Goal: Transaction & Acquisition: Purchase product/service

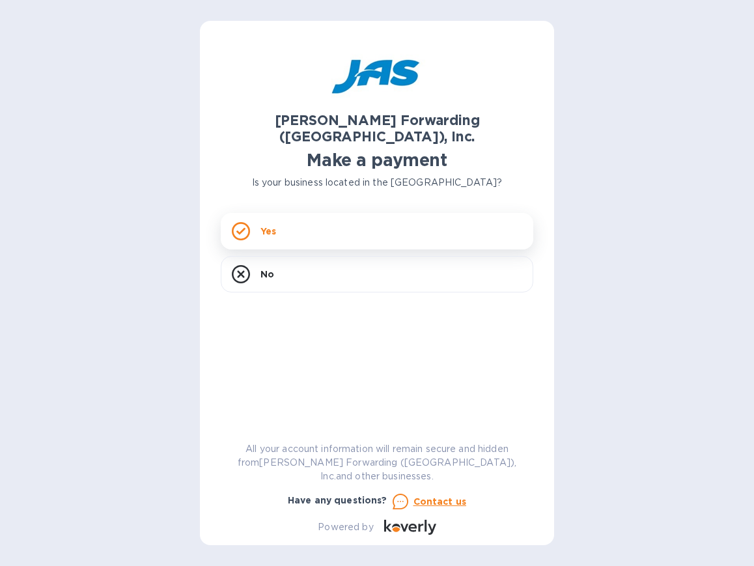
click at [309, 217] on div "Yes" at bounding box center [377, 231] width 313 height 36
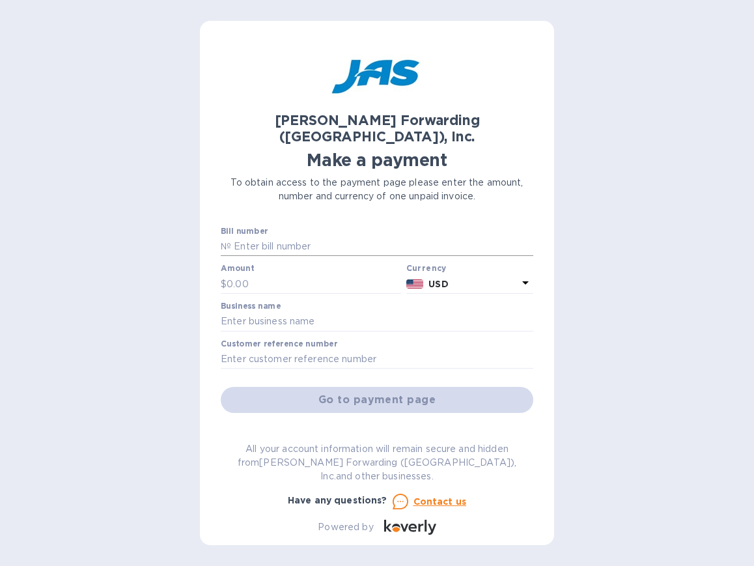
click at [322, 237] on input "text" at bounding box center [382, 247] width 302 height 20
paste input "SFO50327546"
type input "SFO50327546"
type input "195"
click at [274, 312] on input "text" at bounding box center [377, 322] width 313 height 20
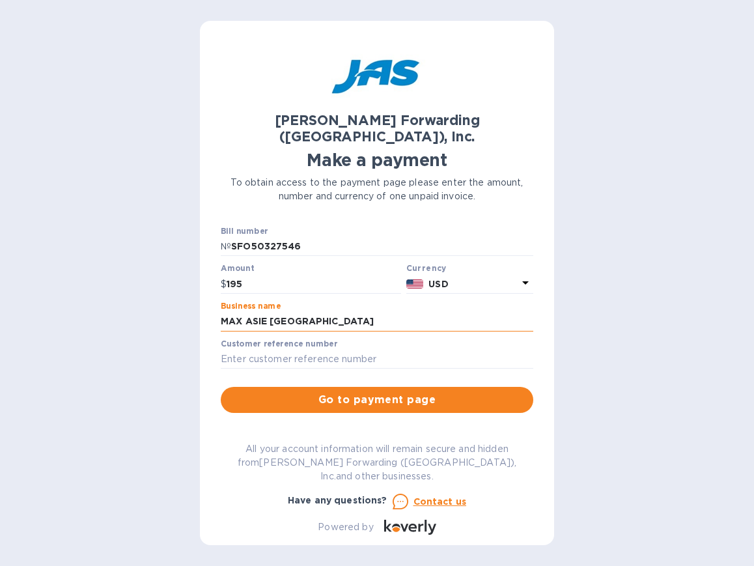
click at [304, 312] on input "MAX ASIE [GEOGRAPHIC_DATA]" at bounding box center [377, 322] width 313 height 20
drag, startPoint x: 319, startPoint y: 303, endPoint x: 192, endPoint y: 304, distance: 127.7
click at [192, 304] on div "[PERSON_NAME] Forwarding ([GEOGRAPHIC_DATA]), Inc. Make a payment To obtain acc…" at bounding box center [377, 283] width 754 height 566
paste input "DBA FRANCO AMERICAN TEXTILES"
type input "MAX ASIE INC DBA FRANCO AMERICAN TEXTILES"
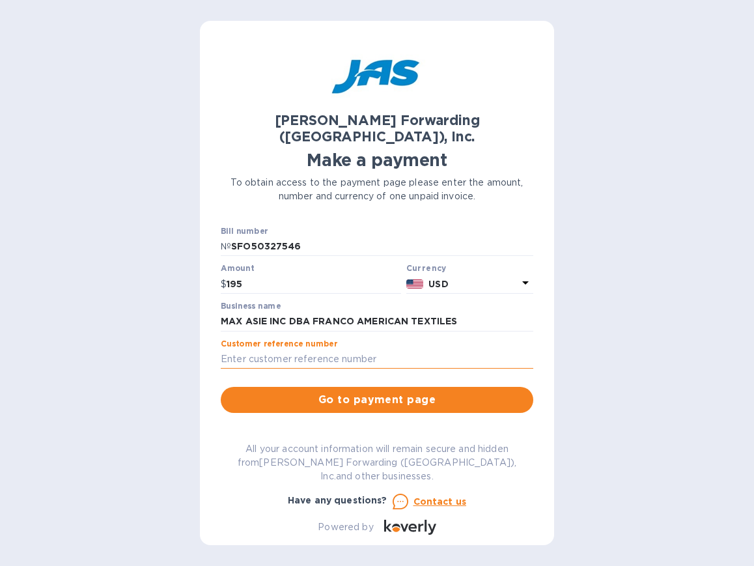
click at [330, 350] on input "text" at bounding box center [377, 360] width 313 height 20
paste input "MAXASIMZU"
type input "MAXASIMZU"
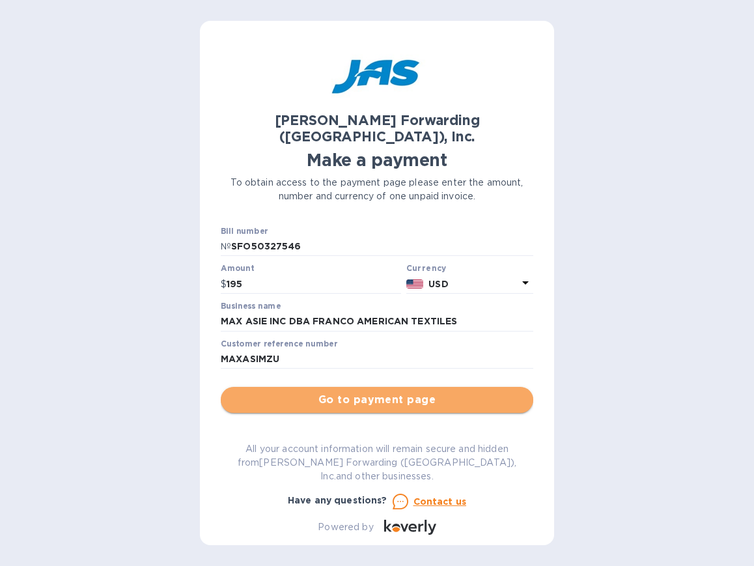
click at [416, 392] on span "Go to payment page" at bounding box center [377, 400] width 292 height 16
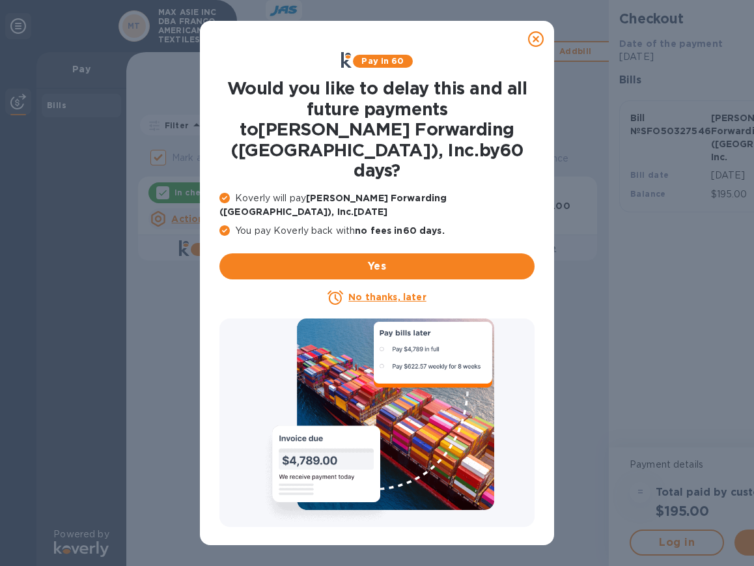
click at [534, 42] on icon at bounding box center [536, 39] width 16 height 16
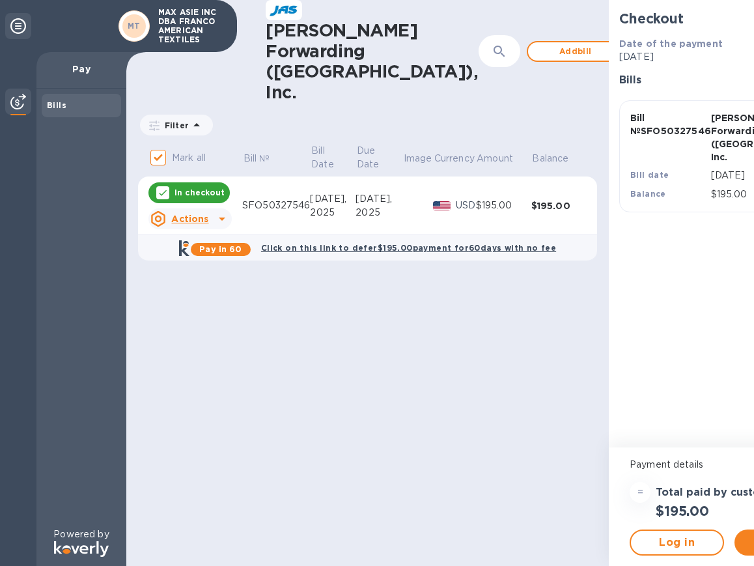
click at [215, 211] on icon at bounding box center [222, 219] width 16 height 16
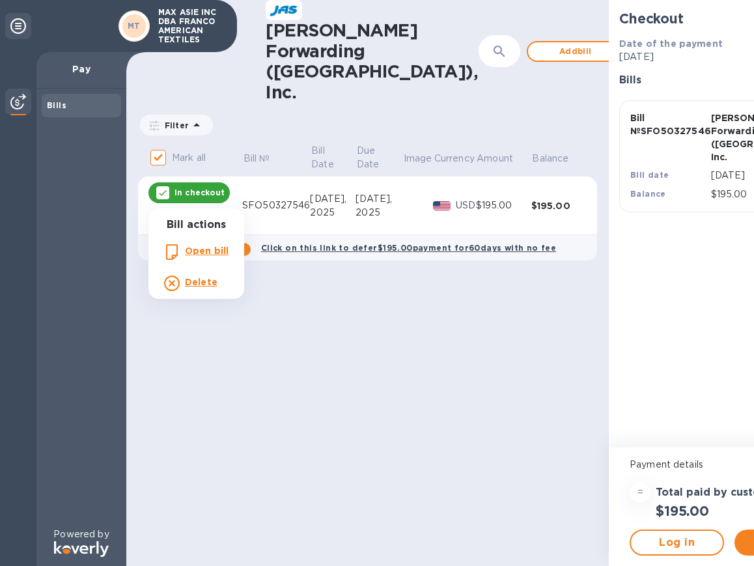
click at [293, 351] on div at bounding box center [377, 283] width 754 height 566
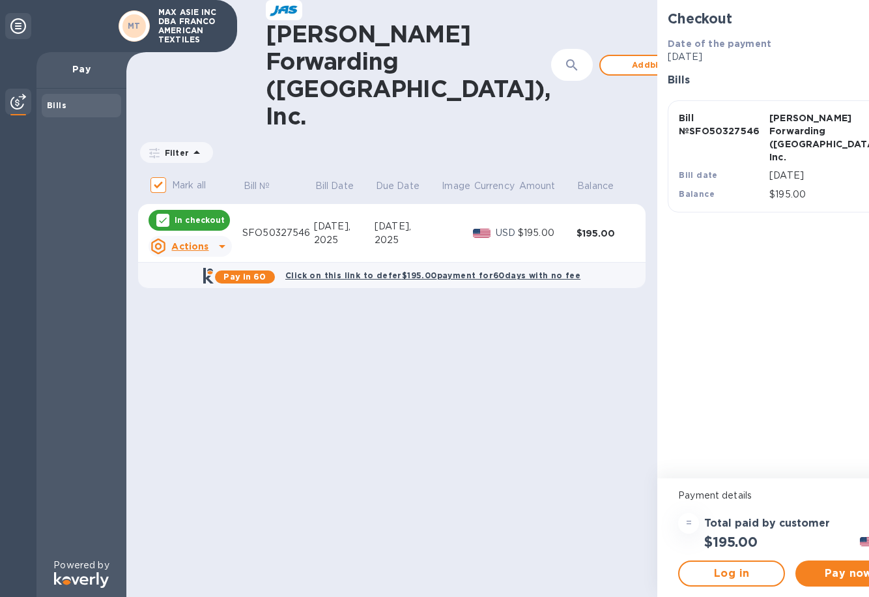
click at [611, 57] on span "Add bill" at bounding box center [648, 65] width 74 height 16
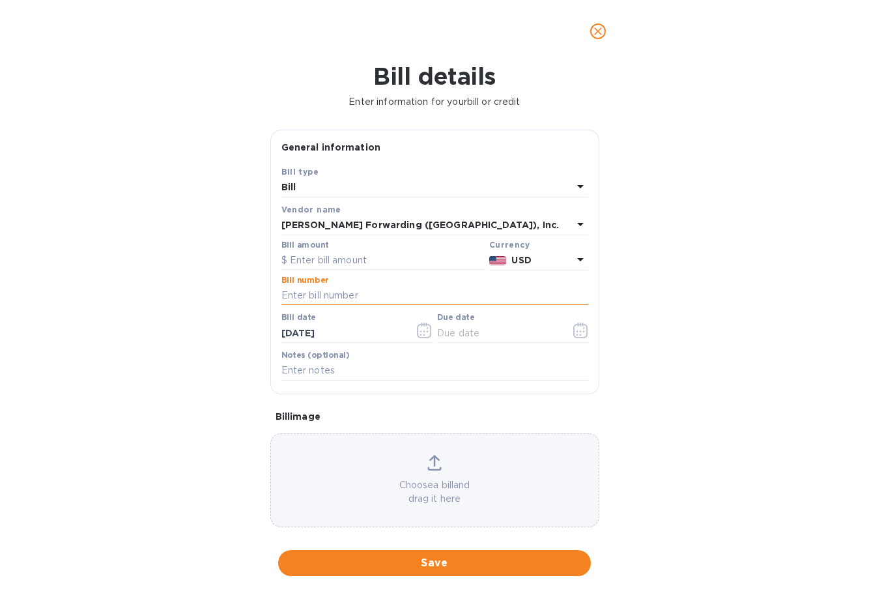
click at [343, 293] on input "text" at bounding box center [434, 296] width 307 height 20
paste input "SFO50337554"
type input "SFO50337554"
click at [358, 261] on input "text" at bounding box center [382, 261] width 203 height 20
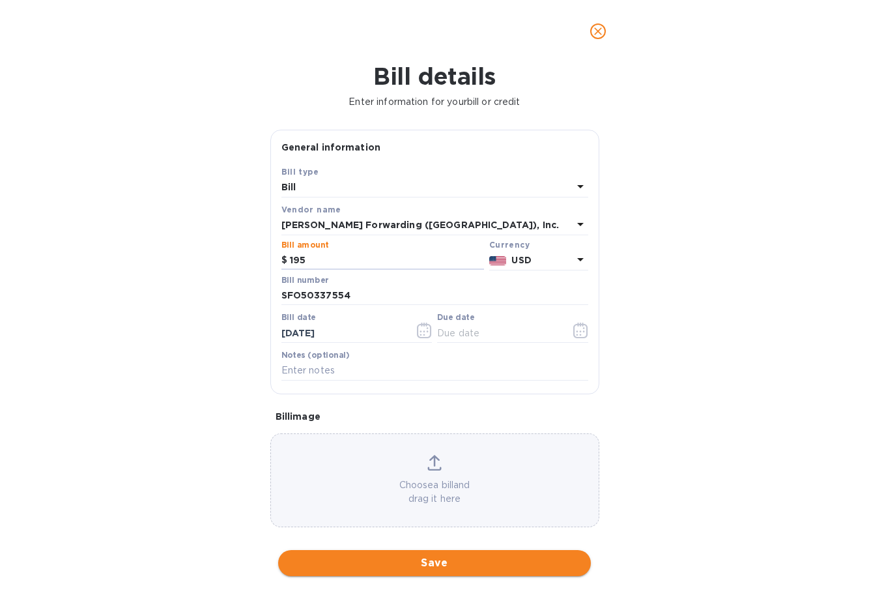
type input "195"
click at [472, 539] on span "Save" at bounding box center [435, 563] width 292 height 16
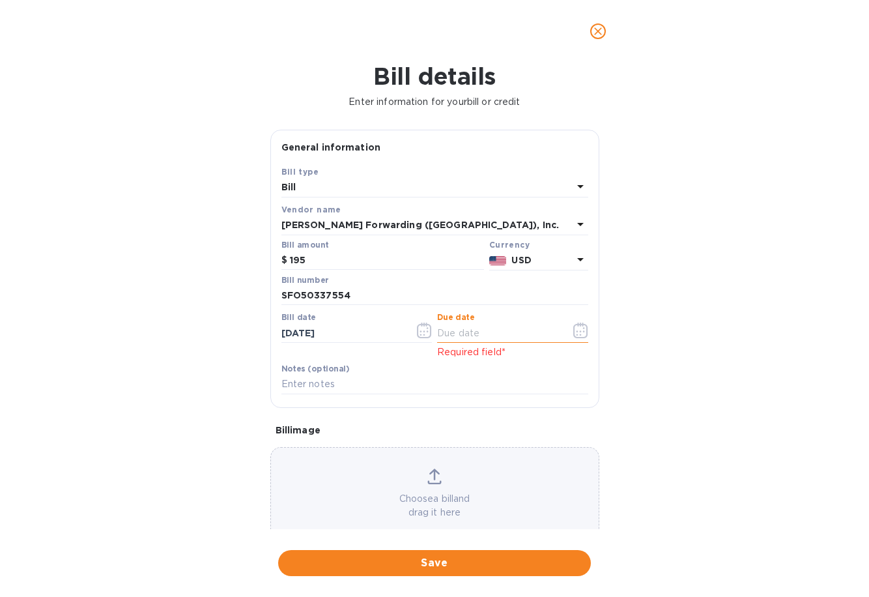
click at [466, 336] on input "text" at bounding box center [498, 333] width 123 height 20
type input "[DATE]__"
click at [489, 539] on span "Save" at bounding box center [435, 563] width 292 height 16
click at [512, 334] on input "[DATE]__" at bounding box center [498, 333] width 123 height 20
type input "[DATE]"
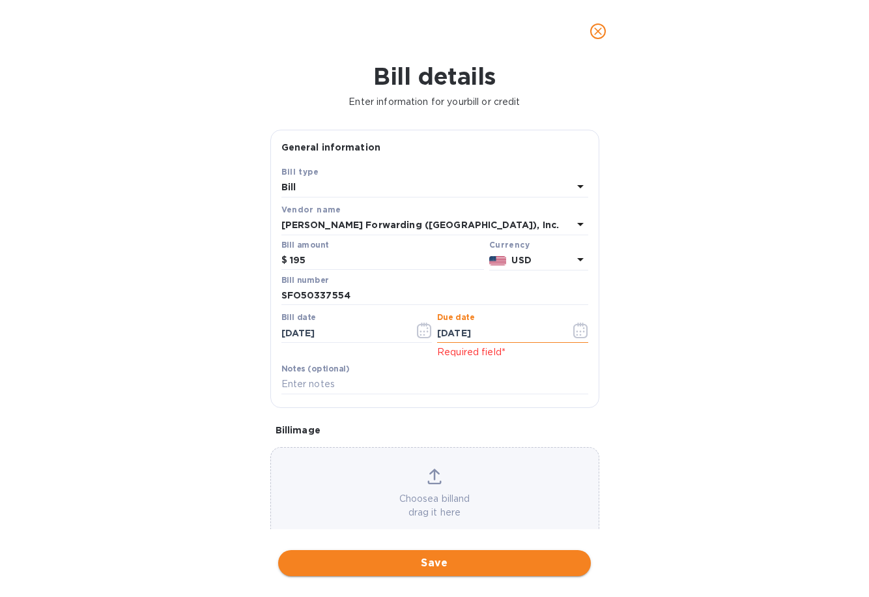
click at [430, 539] on span "Save" at bounding box center [435, 563] width 292 height 16
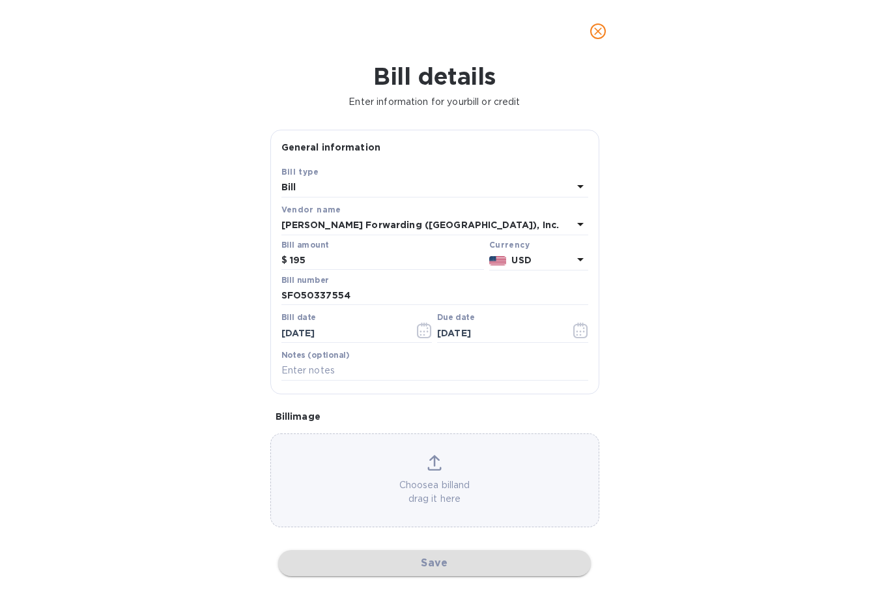
checkbox input "false"
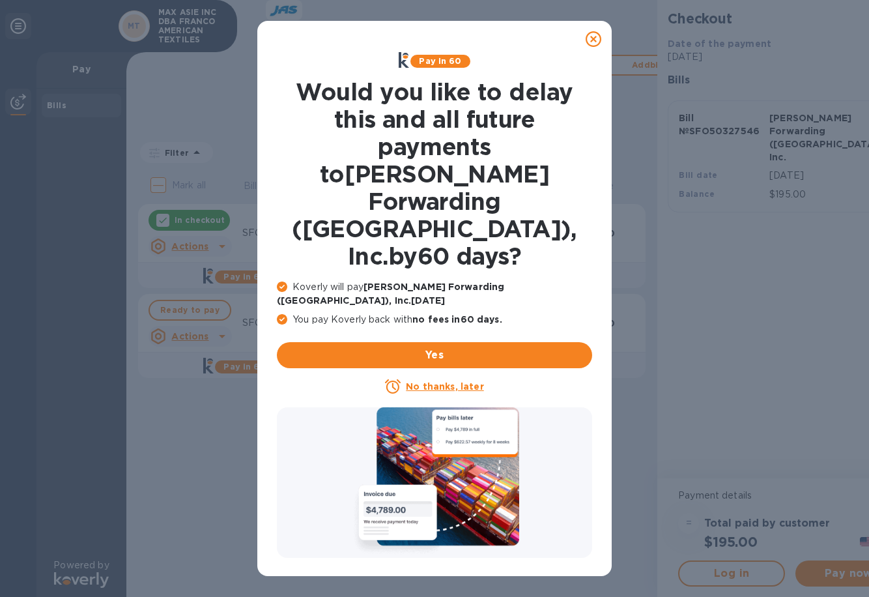
click at [449, 380] on p "No thanks, later" at bounding box center [445, 386] width 78 height 13
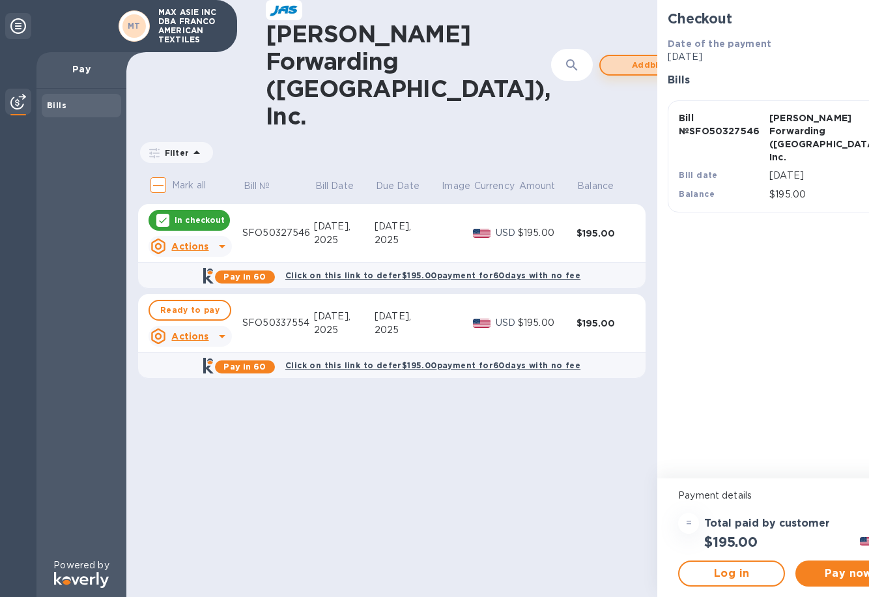
click at [611, 57] on span "Add bill" at bounding box center [648, 65] width 74 height 16
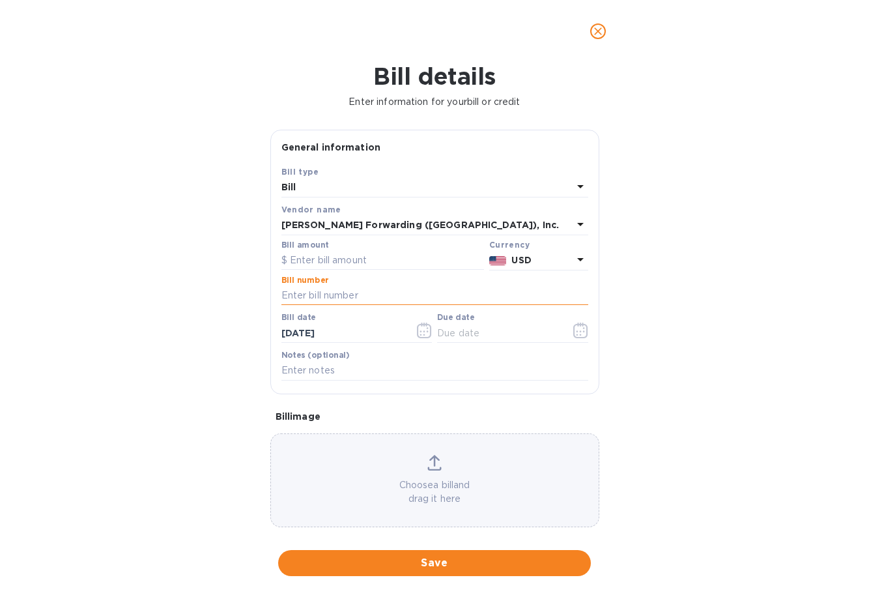
click at [356, 296] on input "text" at bounding box center [434, 296] width 307 height 20
paste input "SFO50337607"
type input "SFO50337607"
click at [352, 261] on input "text" at bounding box center [382, 261] width 203 height 20
type input "195"
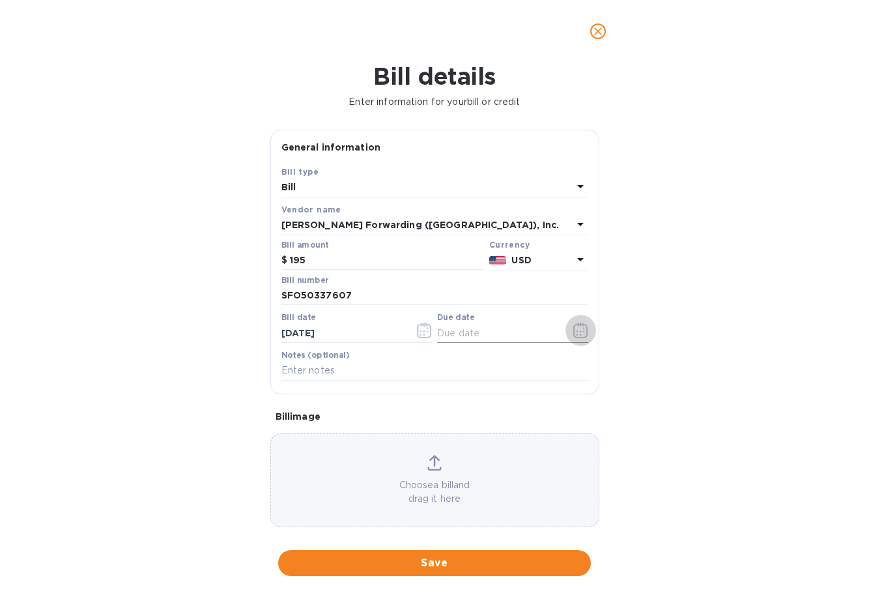
click at [573, 327] on icon "button" at bounding box center [580, 330] width 15 height 16
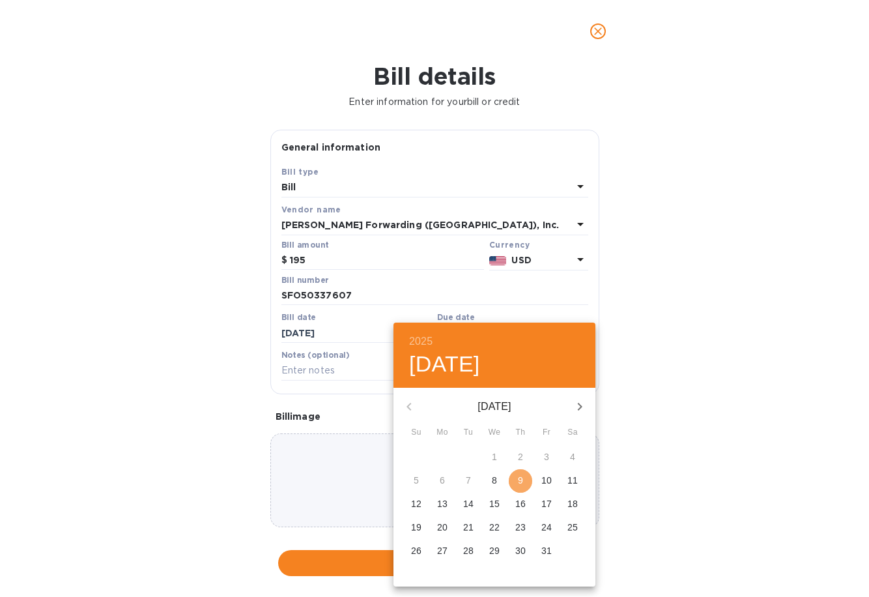
click at [526, 481] on span "9" at bounding box center [520, 480] width 23 height 13
type input "[DATE]"
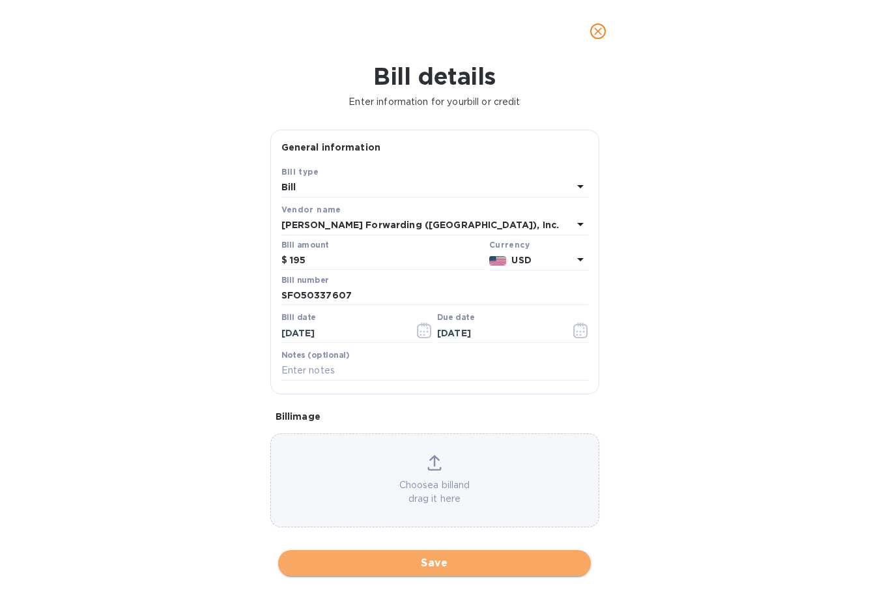
click at [444, 539] on span "Save" at bounding box center [435, 563] width 292 height 16
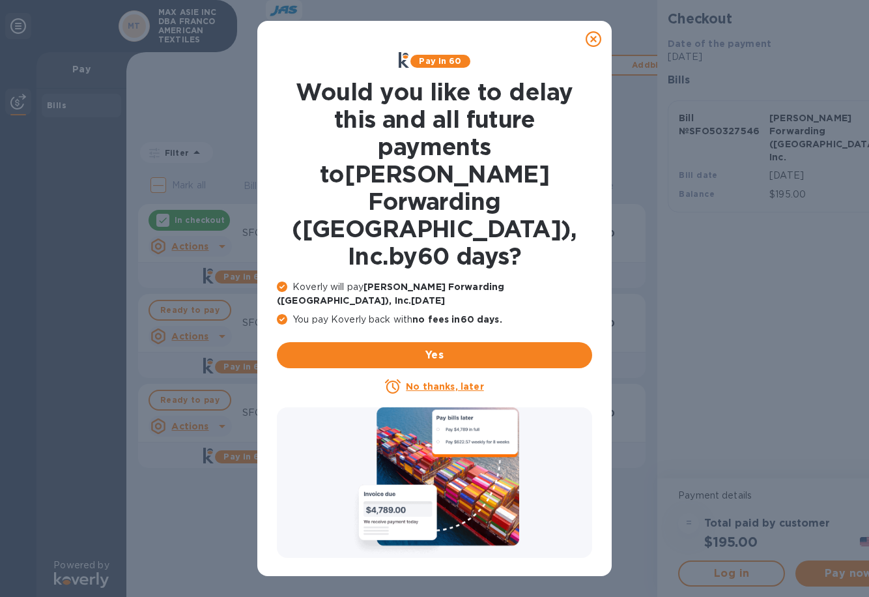
click at [456, 381] on u "No thanks, later" at bounding box center [445, 386] width 78 height 10
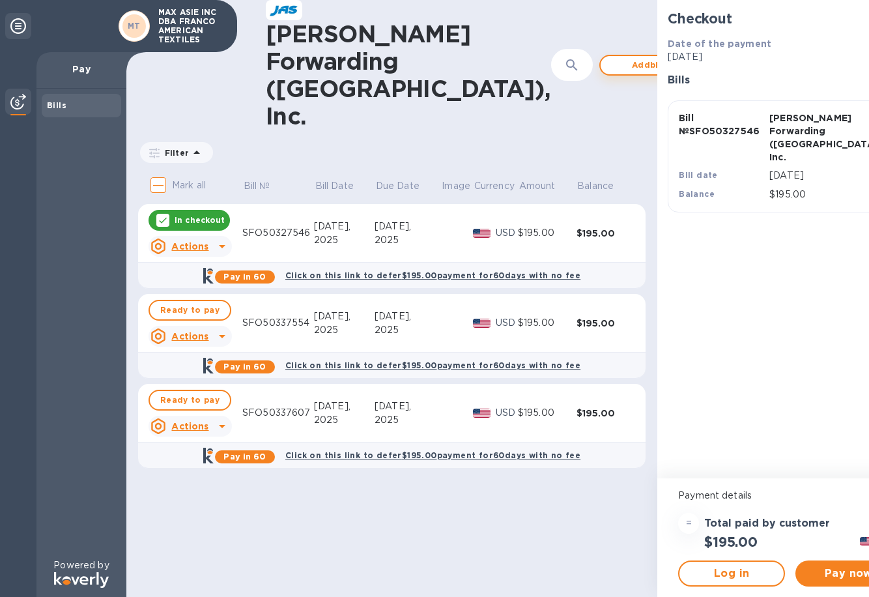
click at [611, 57] on span "Add bill" at bounding box center [648, 65] width 74 height 16
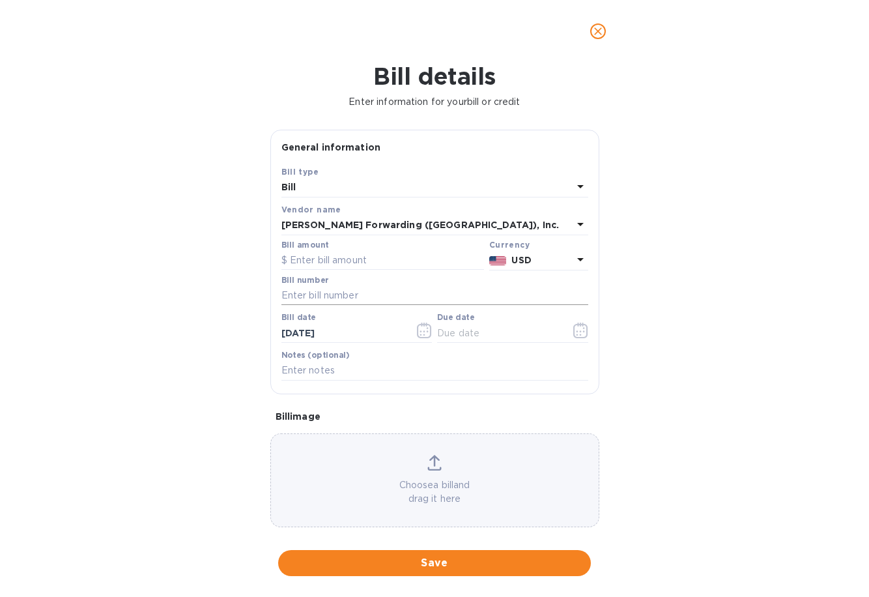
click at [353, 289] on input "text" at bounding box center [434, 296] width 307 height 20
type input "110"
click at [573, 332] on icon "button" at bounding box center [580, 330] width 15 height 16
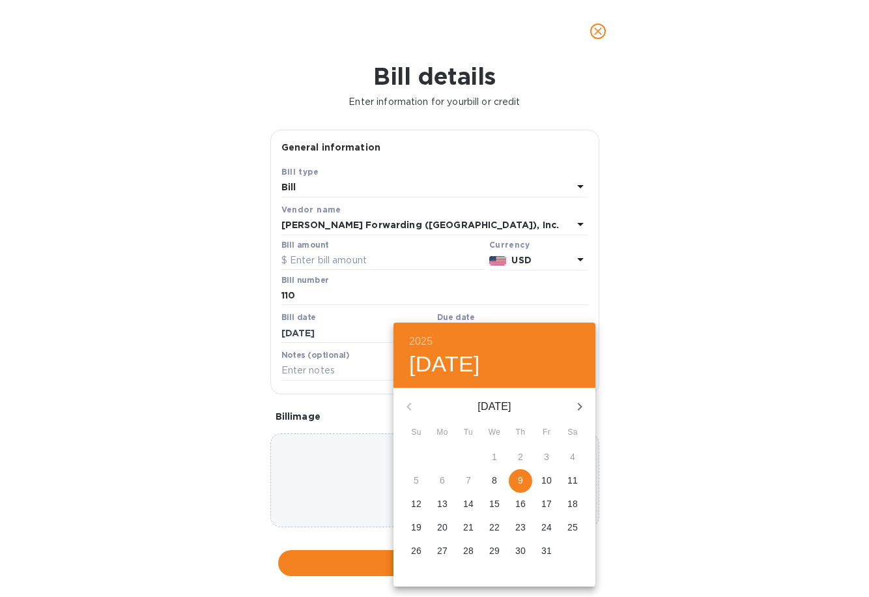
click at [528, 482] on span "9" at bounding box center [520, 480] width 23 height 13
type input "[DATE]"
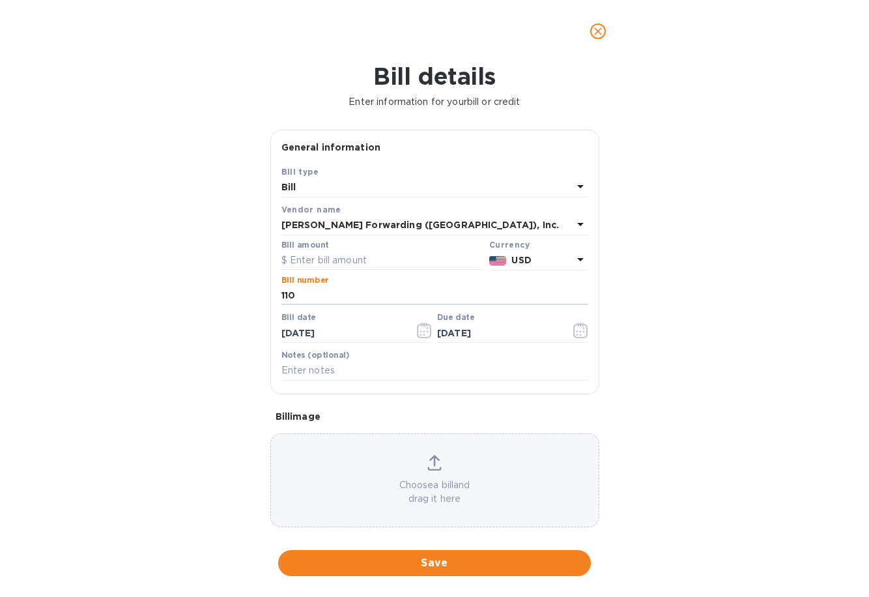
drag, startPoint x: 324, startPoint y: 291, endPoint x: 307, endPoint y: 284, distance: 18.1
click at [307, 284] on div "Bill number 110" at bounding box center [434, 291] width 307 height 30
click at [331, 258] on input "text" at bounding box center [382, 261] width 203 height 20
type input "110"
paste input "SFO50337882"
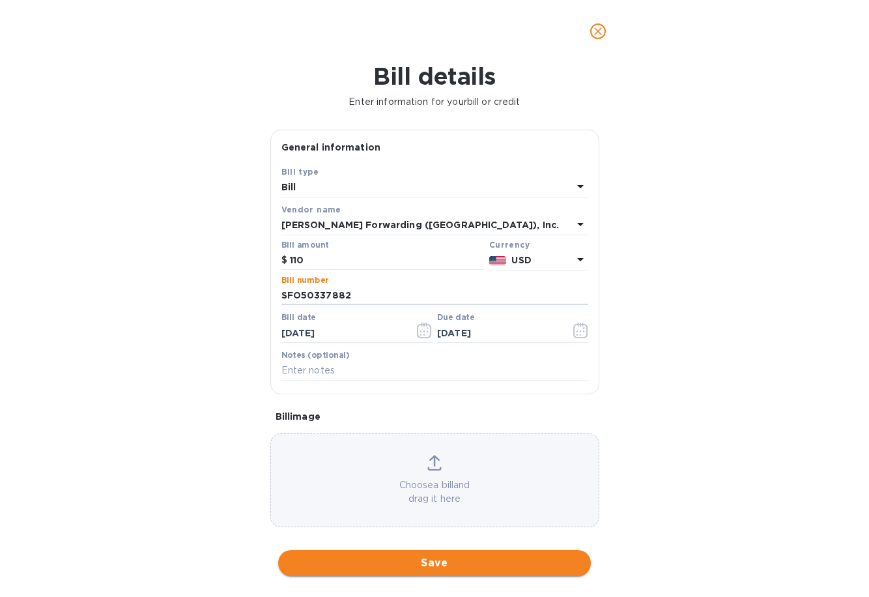
type input "SFO50337882"
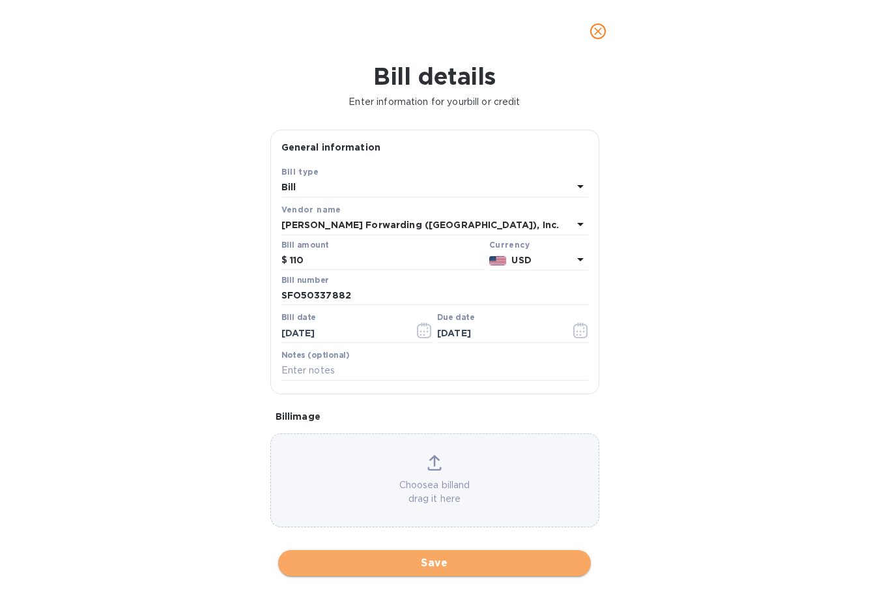
click at [429, 539] on span "Save" at bounding box center [435, 563] width 292 height 16
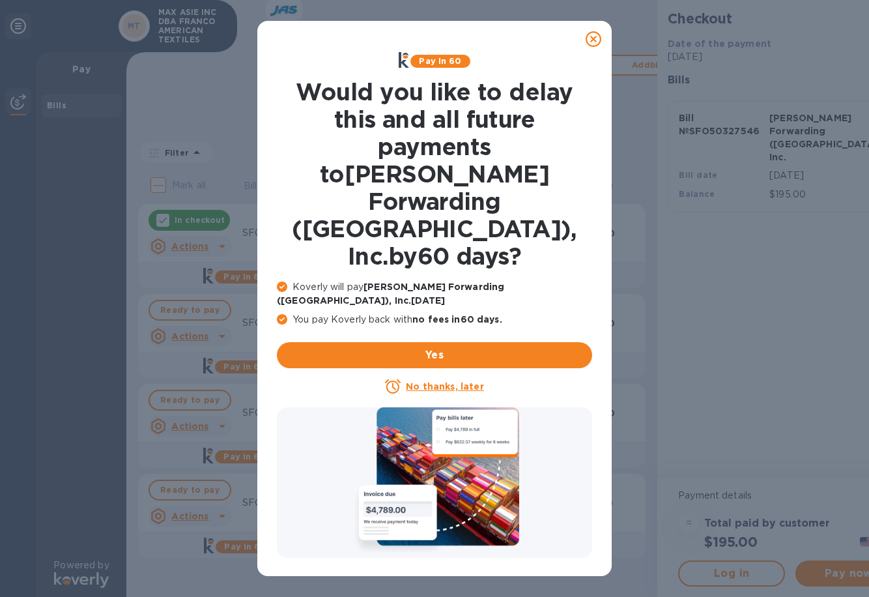
click at [420, 380] on p "No thanks, later" at bounding box center [445, 386] width 78 height 13
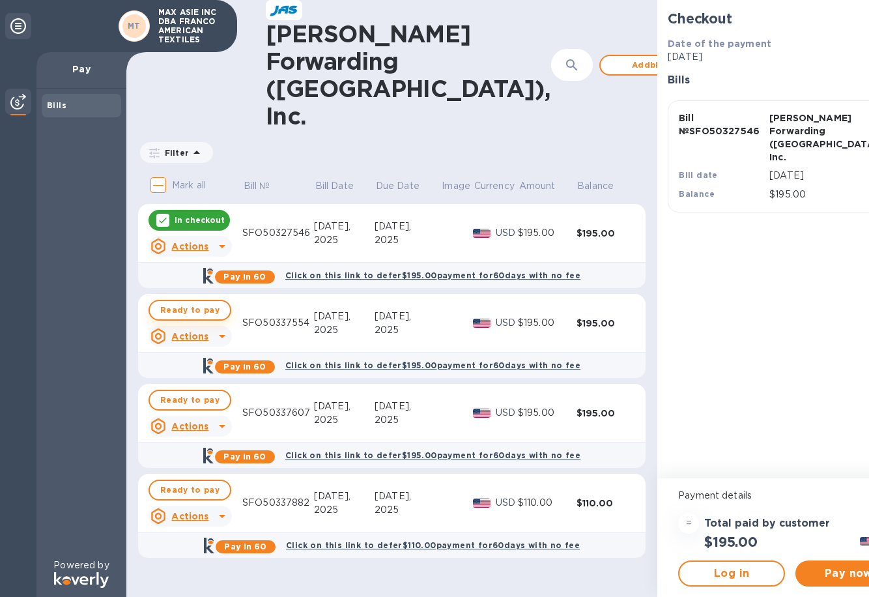
click at [201, 302] on span "Ready to pay" at bounding box center [189, 310] width 59 height 16
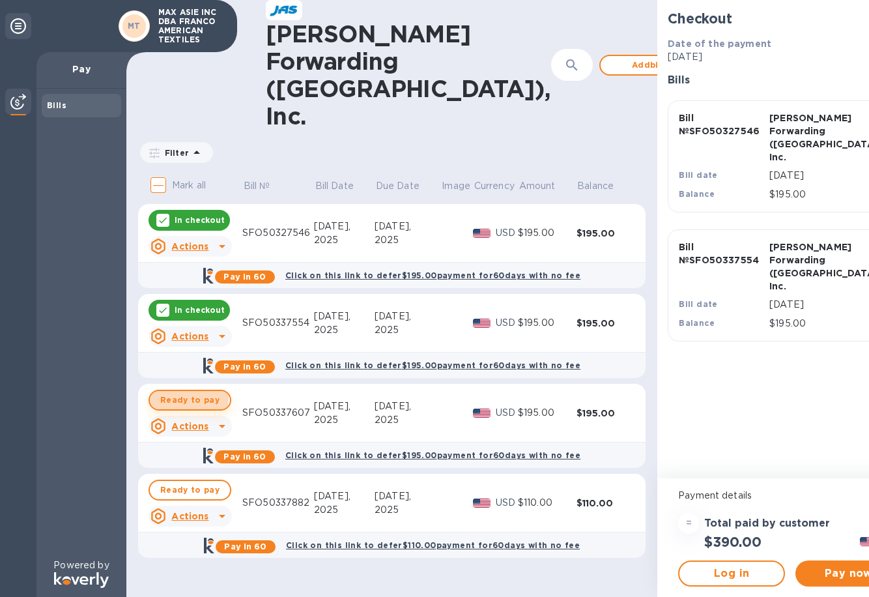
click at [186, 392] on span "Ready to pay" at bounding box center [189, 400] width 59 height 16
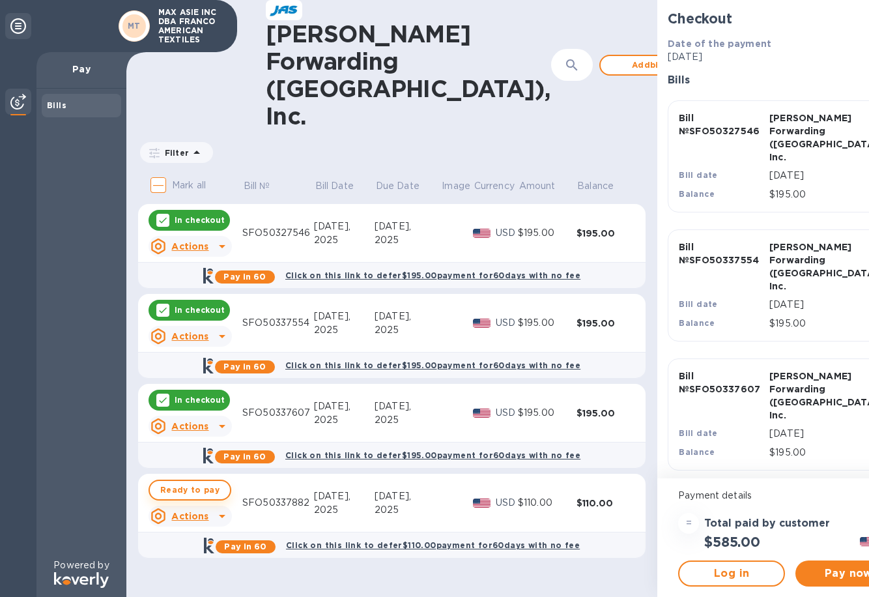
click at [178, 482] on span "Ready to pay" at bounding box center [189, 490] width 59 height 16
checkbox input "true"
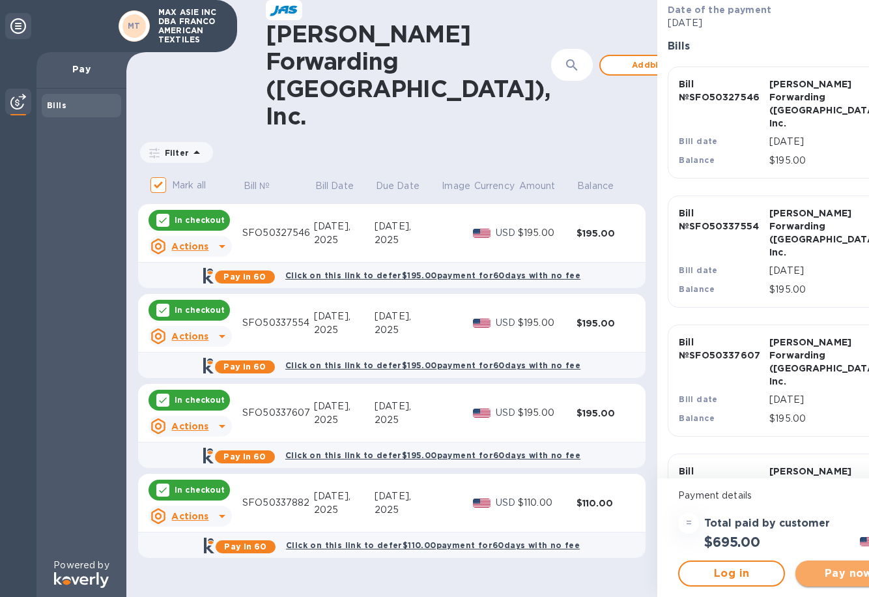
click at [817, 539] on span "Pay now" at bounding box center [849, 573] width 86 height 16
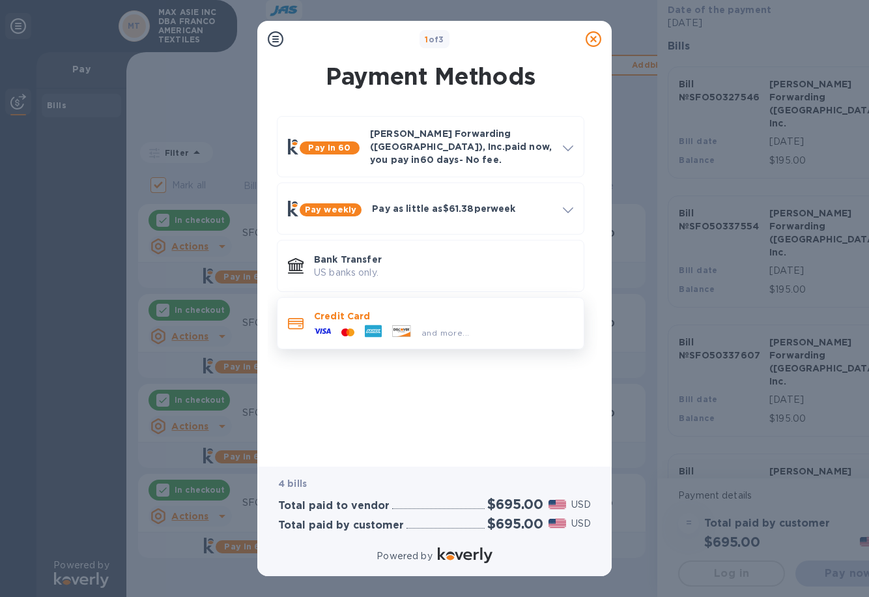
click at [421, 322] on div "and more..." at bounding box center [391, 332] width 165 height 20
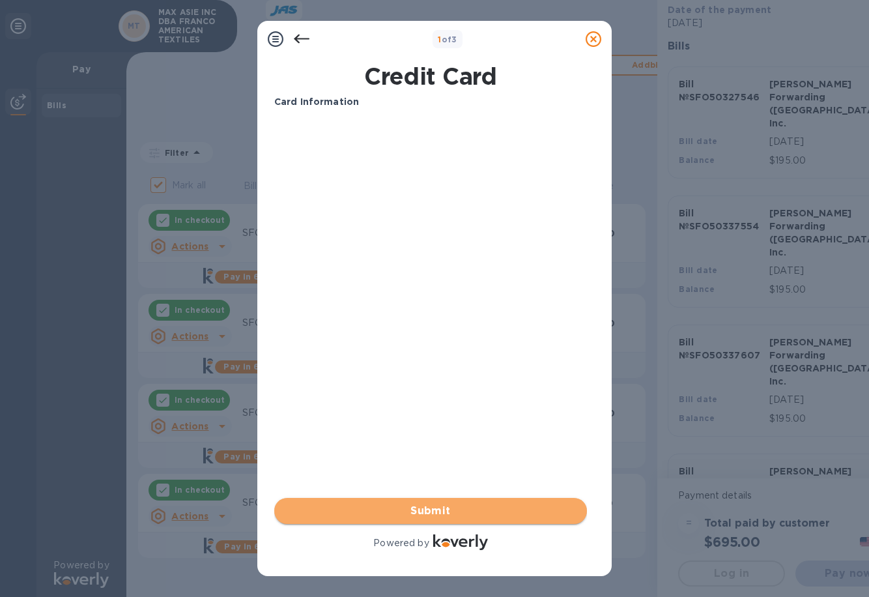
click at [418, 507] on span "Submit" at bounding box center [431, 511] width 292 height 16
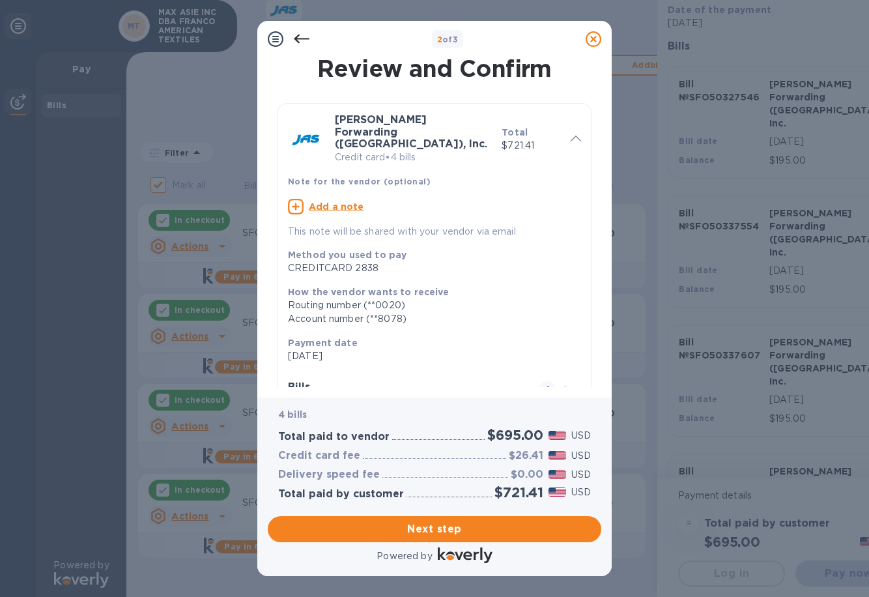
click at [324, 201] on u "Add a note" at bounding box center [336, 206] width 55 height 10
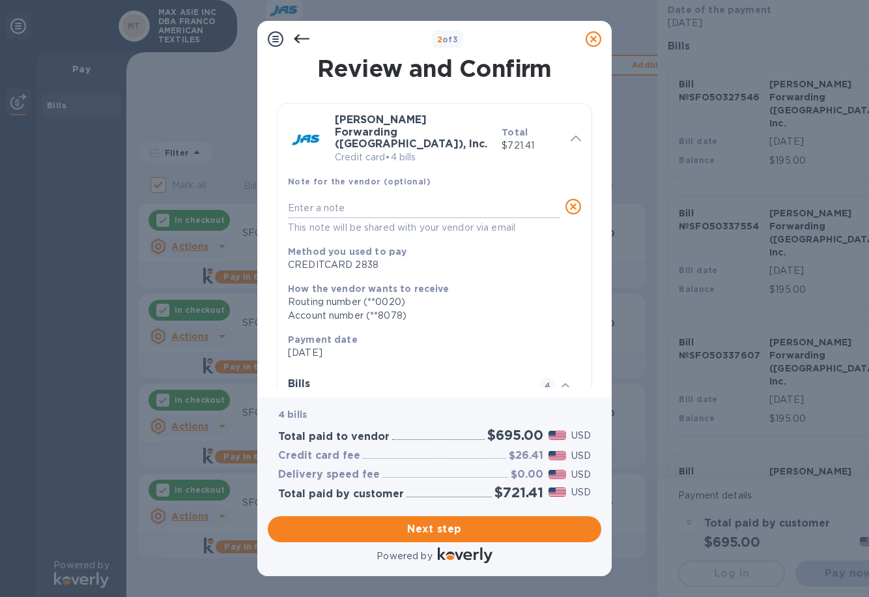
click at [324, 203] on textarea at bounding box center [424, 208] width 272 height 11
paste textarea "SFO50327546 [DATE] [DATE] 2 195.00 SFO50337554 [DATE] [DATE] 2 195.00 SFO503376…"
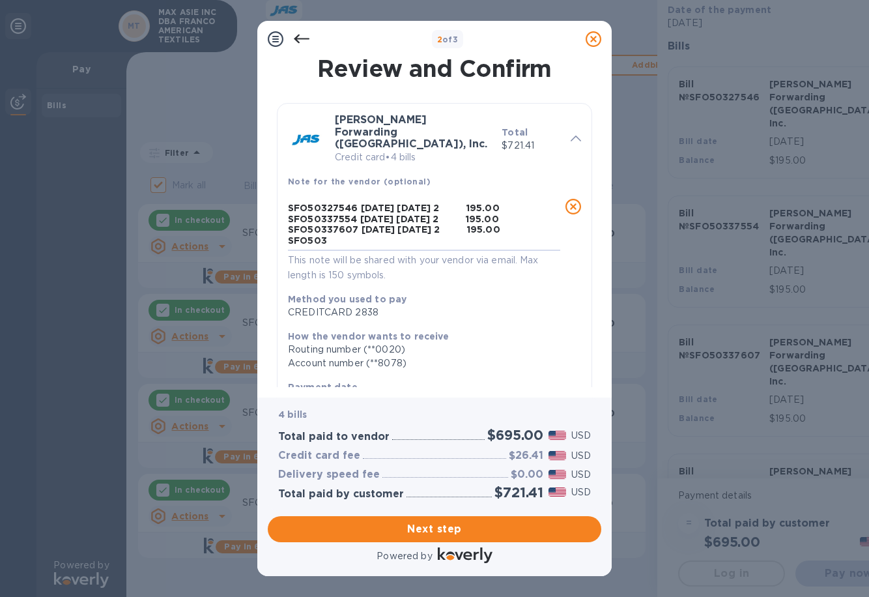
type textarea "SFO50327546 [DATE] [DATE] 2 195.00 SFO50337554 [DATE] [DATE] 2 195.00 SFO503376…"
click at [569, 199] on icon at bounding box center [573, 207] width 16 height 16
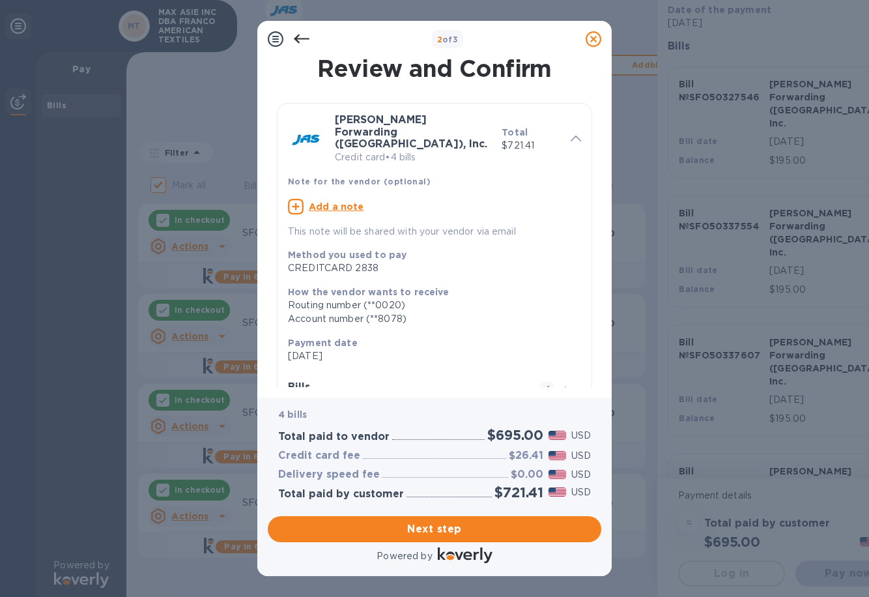
click at [353, 201] on u "Add a note" at bounding box center [336, 206] width 55 height 10
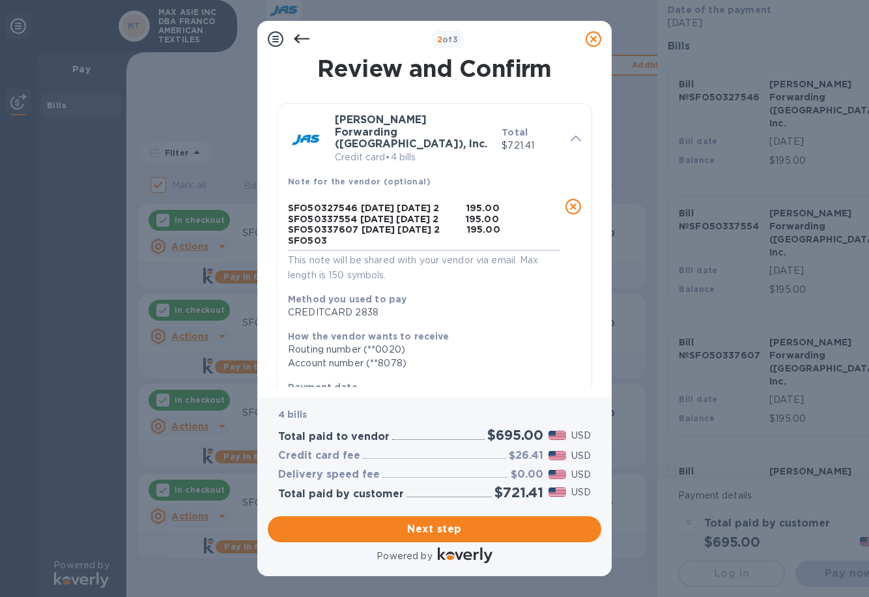
drag, startPoint x: 332, startPoint y: 219, endPoint x: 218, endPoint y: 132, distance: 144.1
click at [218, 132] on div "2 of 3 Review and Confirm [PERSON_NAME] Forwarding ([GEOGRAPHIC_DATA]), Inc. Cr…" at bounding box center [434, 298] width 869 height 597
paste textarea "195.00 SFO50337554 [DATE] 195.00 SFO50337607 [DATE] 195.00 SFO50337882 [DATE] 1…"
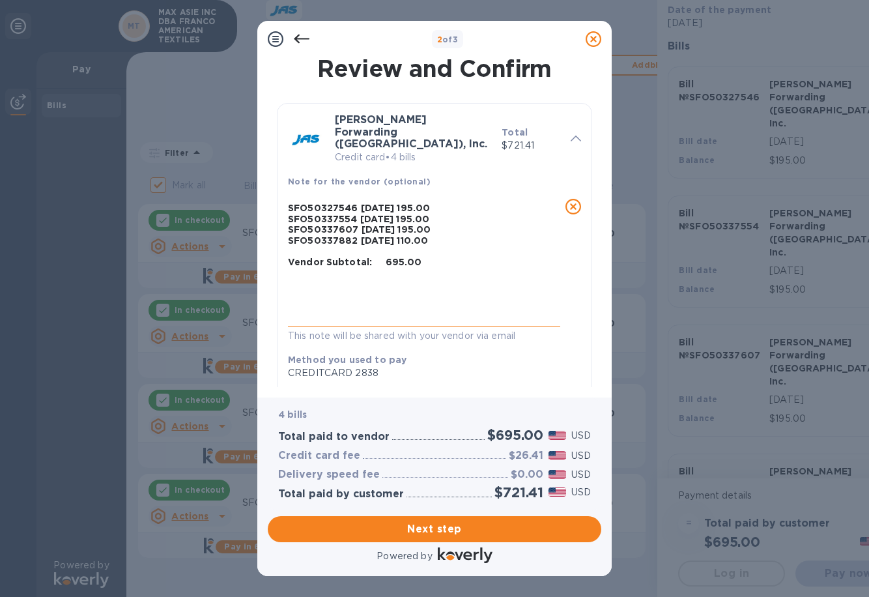
click at [406, 203] on textarea "SFO50327546 [DATE] 195.00 SFO50337554 [DATE] 195.00 SFO50337607 [DATE] 195.00 S…" at bounding box center [424, 262] width 272 height 119
click at [408, 203] on textarea "SFO50327546 [DATE] 195.00 SFO50337554 [DATE] 195.00 SFO50337607 [DATE] 195.00 S…" at bounding box center [424, 262] width 272 height 119
click at [405, 203] on textarea "SFO50327546 [DATE] 195.00 SFO50337554 [DATE] 195.00 SFO50337607 [DATE] 195.00 S…" at bounding box center [424, 262] width 272 height 119
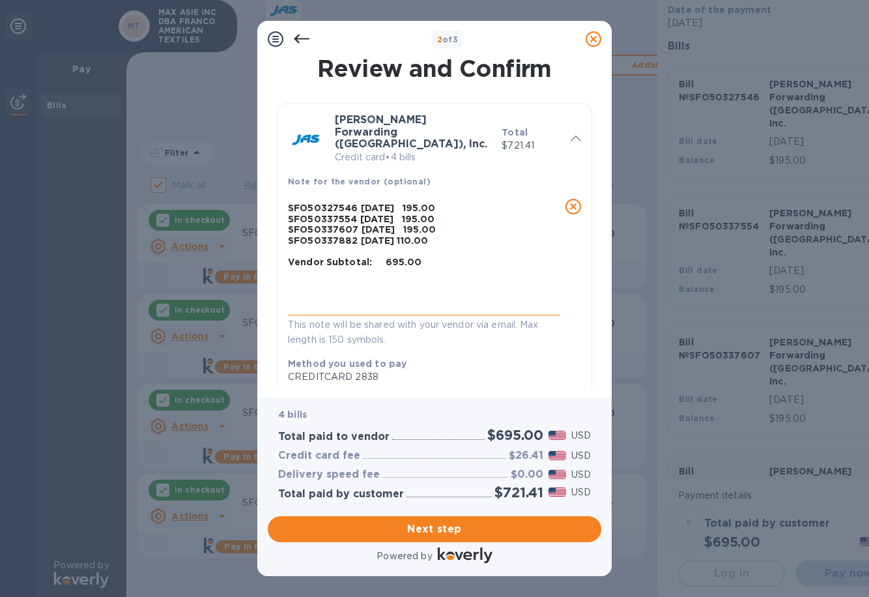
click at [406, 215] on textarea "SFO50327546 [DATE] 195.00 SFO50337554 [DATE] 195.00 SFO50337607 [DATE] 195.00 S…" at bounding box center [424, 257] width 272 height 108
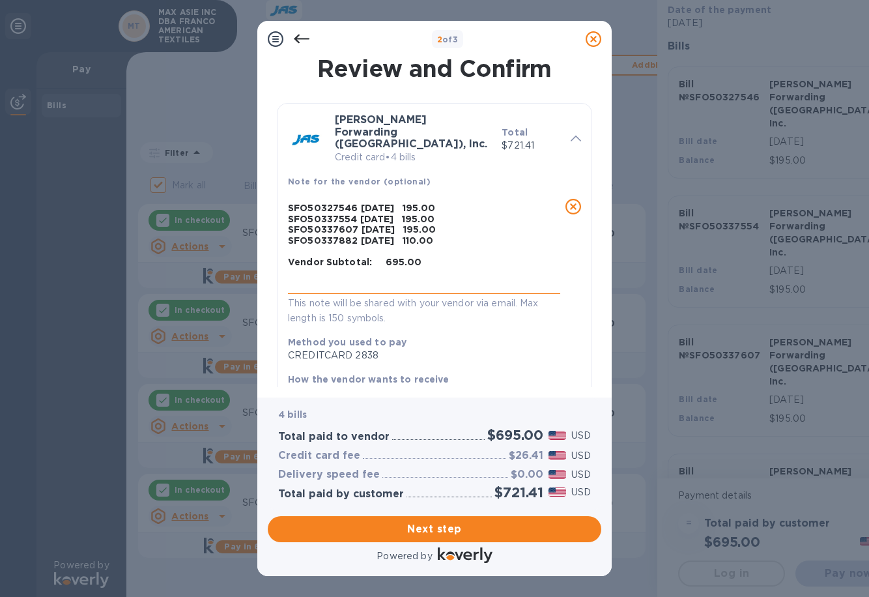
click at [358, 203] on textarea "SFO50327546 [DATE] 195.00 SFO50337554 [DATE] 195.00 SFO50337607 [DATE] 195.00 S…" at bounding box center [424, 246] width 272 height 87
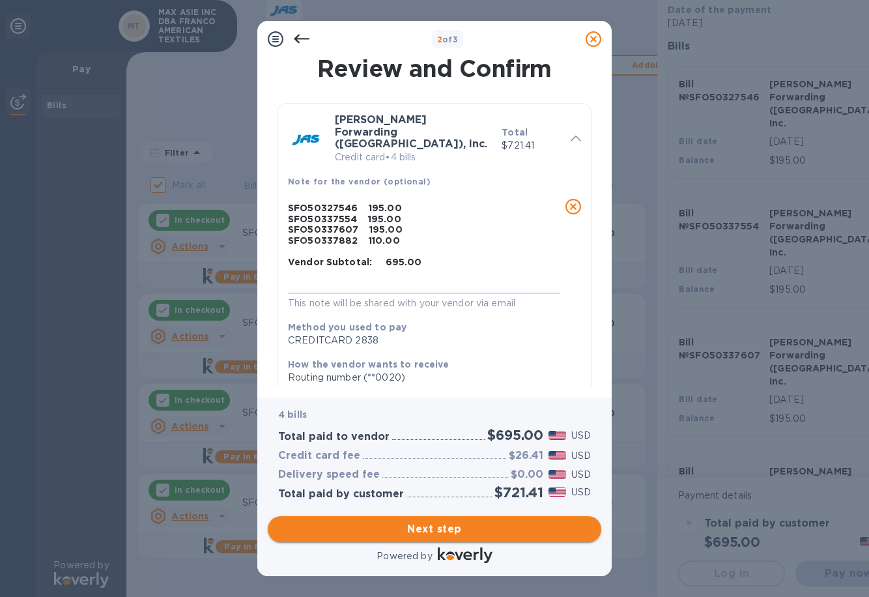
type textarea "SFO50327546 195.00 SFO50337554 195.00 SFO50337607 195.00 SFO50337882 110.00 Ven…"
click at [429, 525] on span "Next step" at bounding box center [434, 529] width 313 height 16
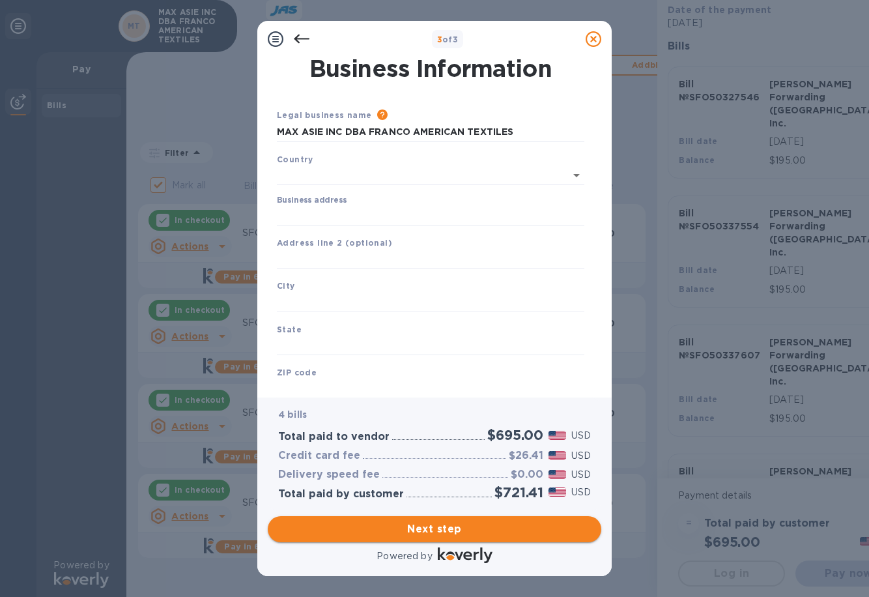
type input "[GEOGRAPHIC_DATA]"
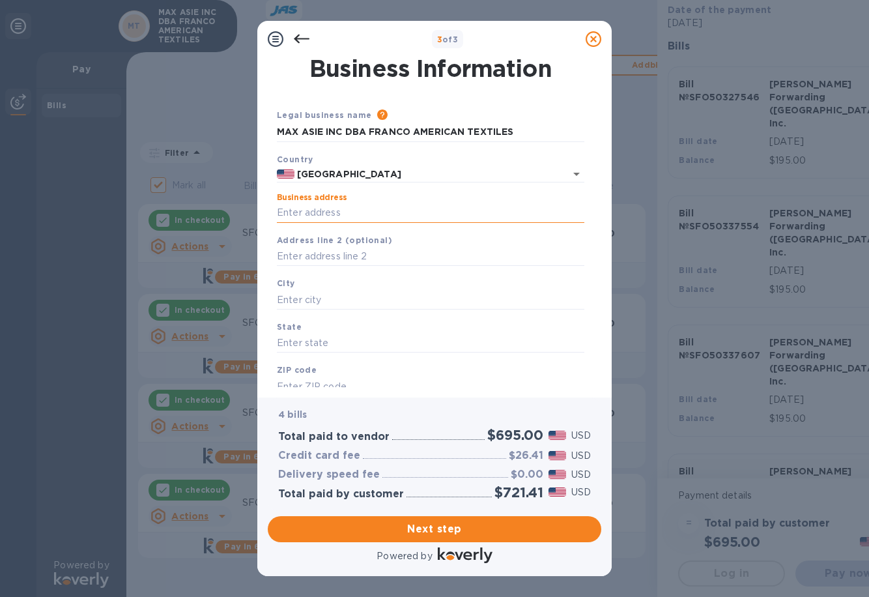
click at [417, 215] on input "Business address" at bounding box center [430, 213] width 307 height 20
type input "[STREET_ADDRESS]"
type input "[GEOGRAPHIC_DATA]"
type input "CA"
type input "91754"
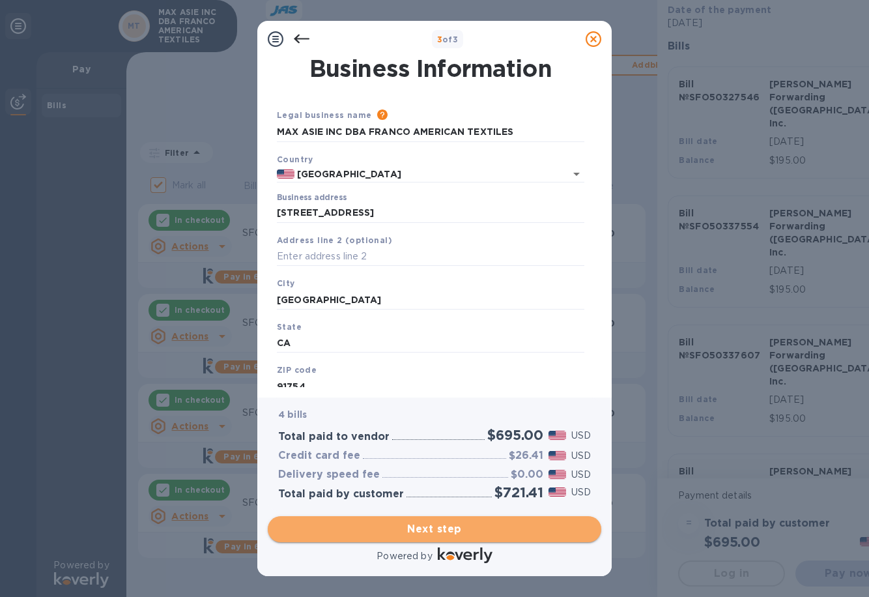
click at [456, 533] on span "Next step" at bounding box center [434, 529] width 313 height 16
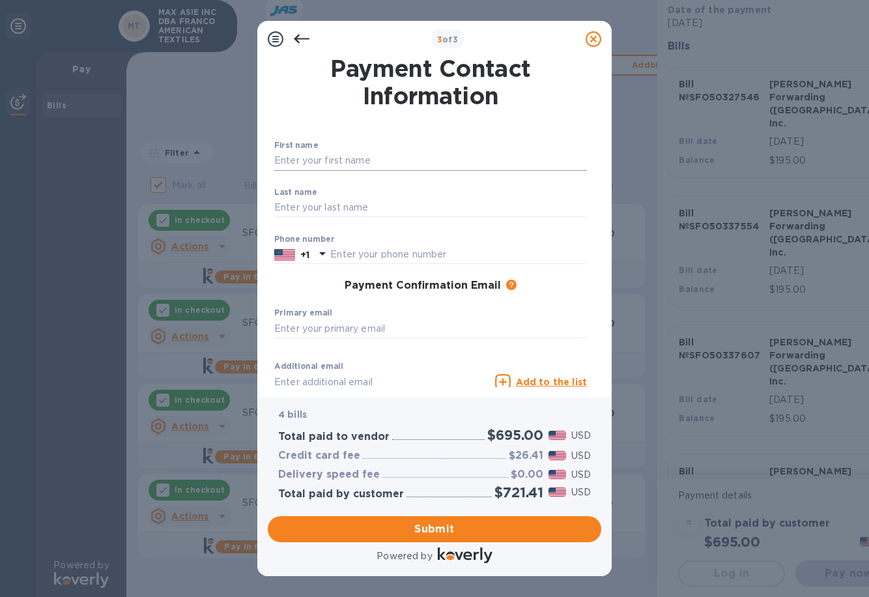
click at [392, 158] on input "text" at bounding box center [430, 161] width 313 height 20
type input "[PERSON_NAME]"
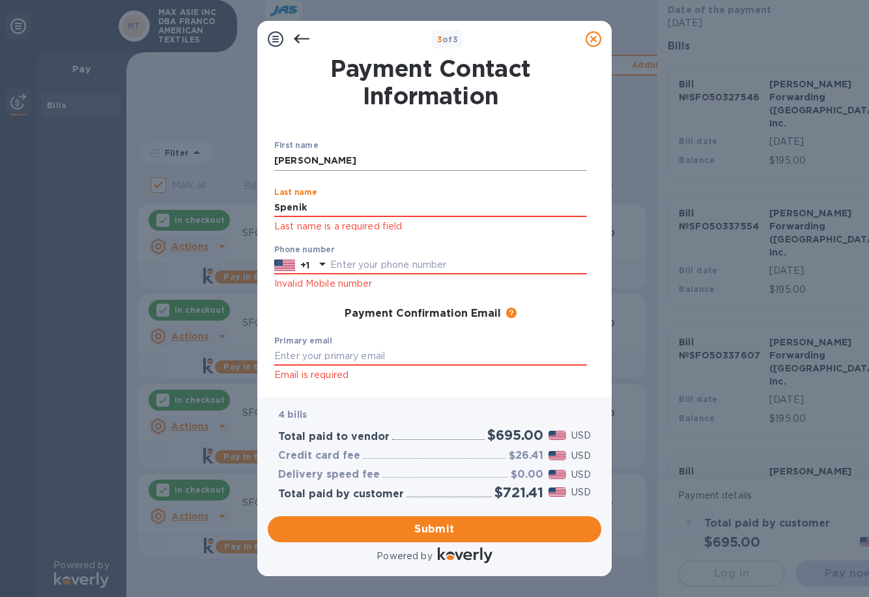
type input "Spenik"
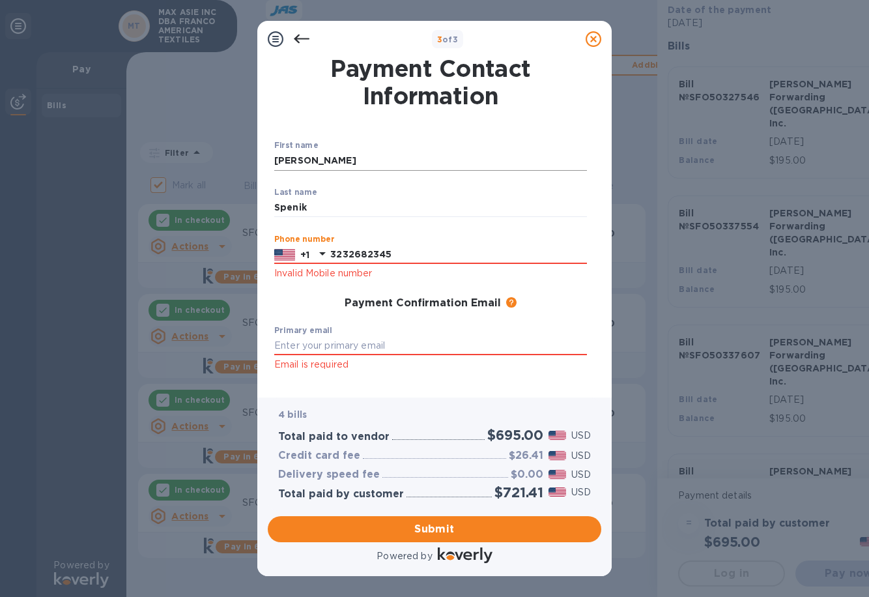
type input "3232682345"
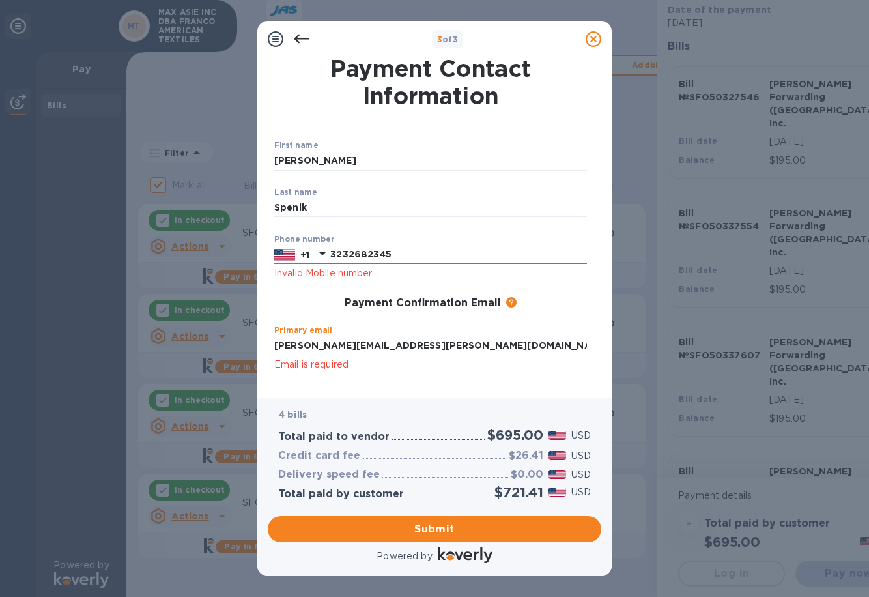
scroll to position [109, 0]
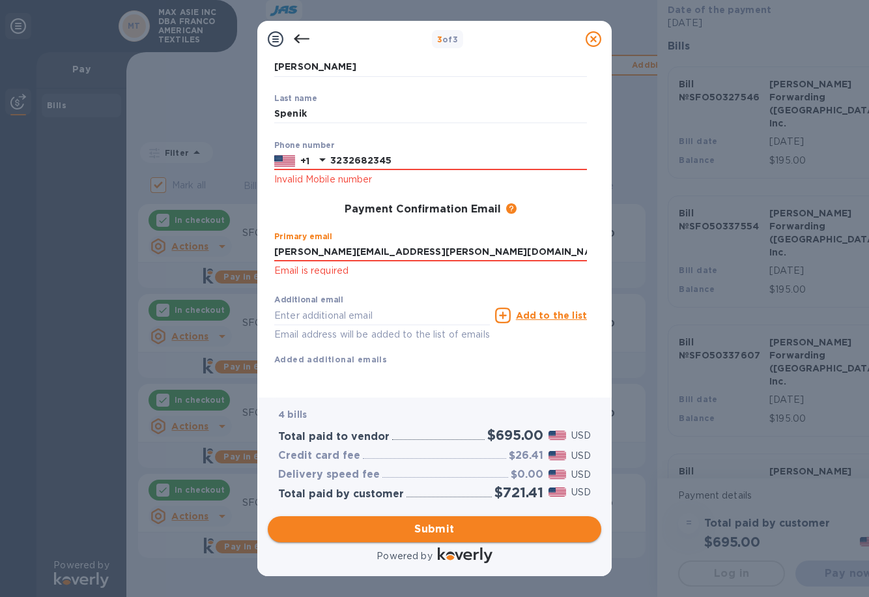
type input "[PERSON_NAME][EMAIL_ADDRESS][PERSON_NAME][DOMAIN_NAME]"
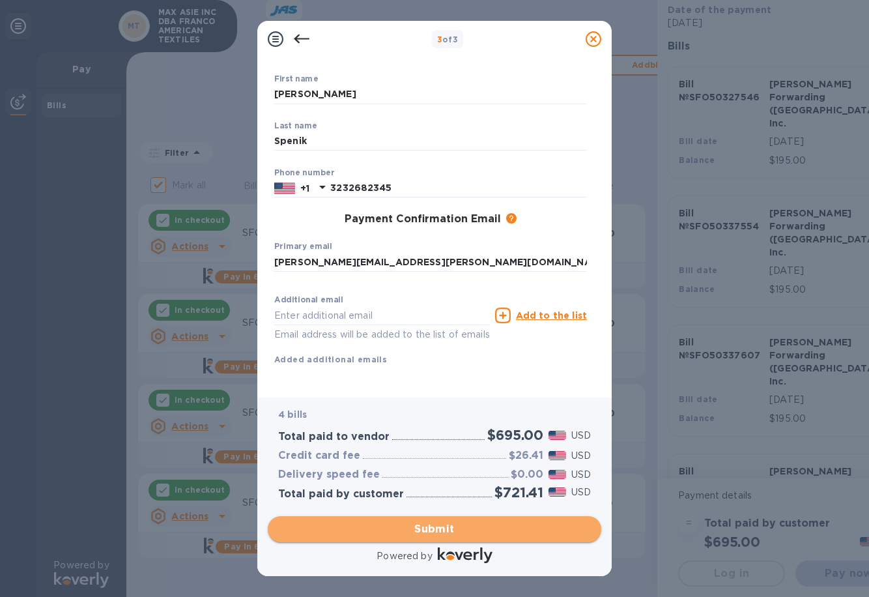
click at [439, 526] on span "Submit" at bounding box center [434, 529] width 313 height 16
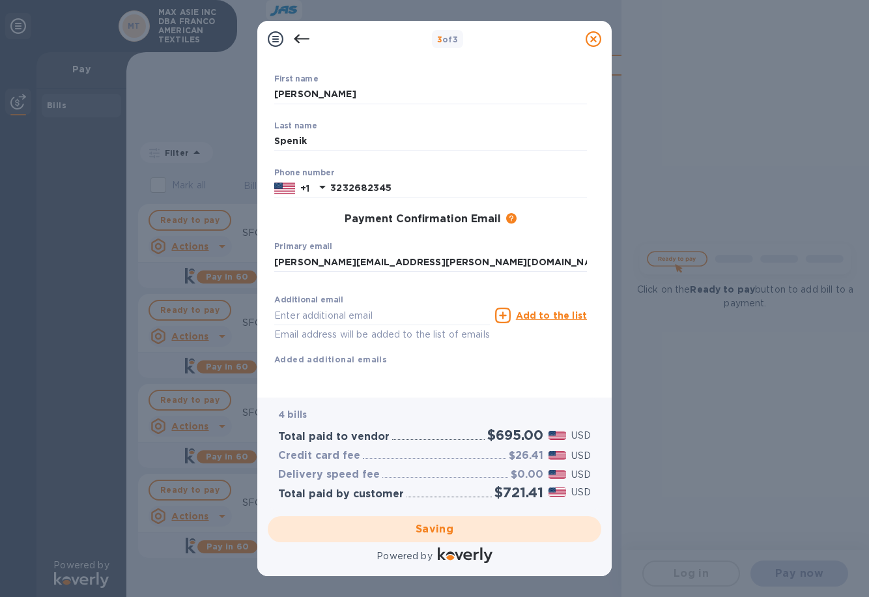
checkbox input "false"
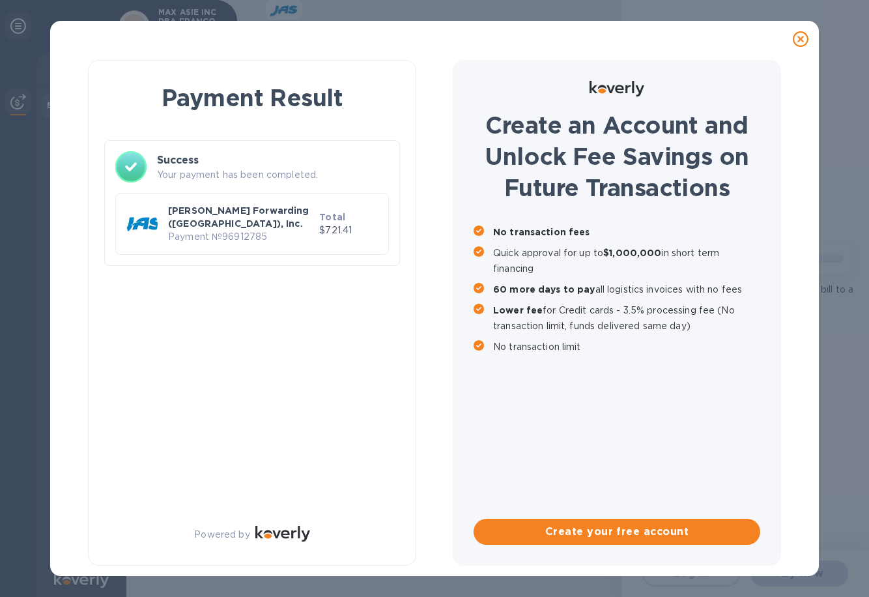
scroll to position [0, 0]
click at [800, 38] on icon at bounding box center [801, 39] width 16 height 16
